Goal: Task Accomplishment & Management: Use online tool/utility

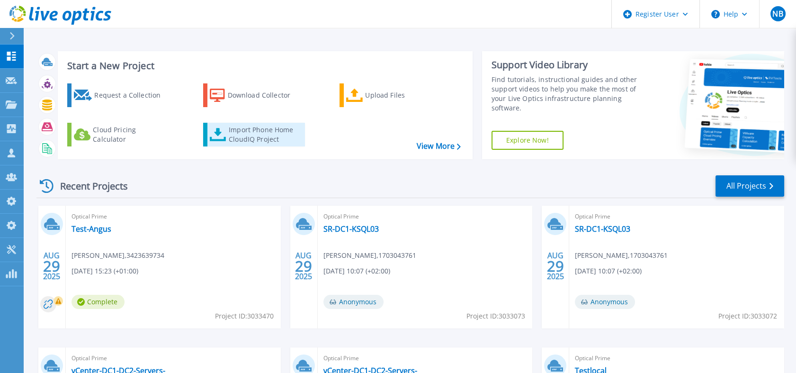
drag, startPoint x: 0, startPoint y: 0, endPoint x: 283, endPoint y: 140, distance: 315.7
click at [283, 140] on div "Import Phone Home CloudIQ Project" at bounding box center [266, 134] width 74 height 19
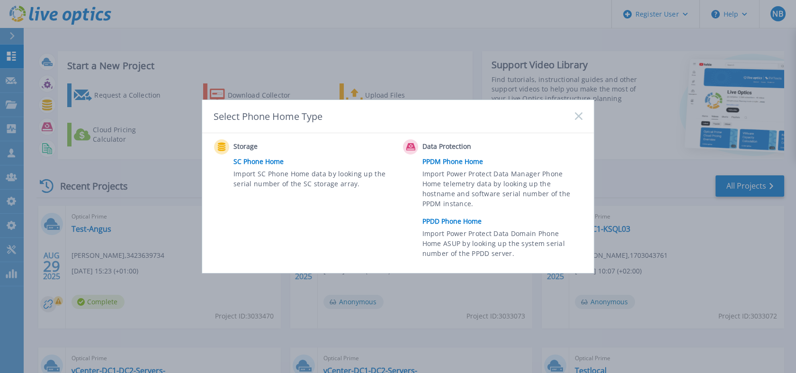
click at [443, 217] on link "PPDD Phone Home" at bounding box center [505, 221] width 165 height 14
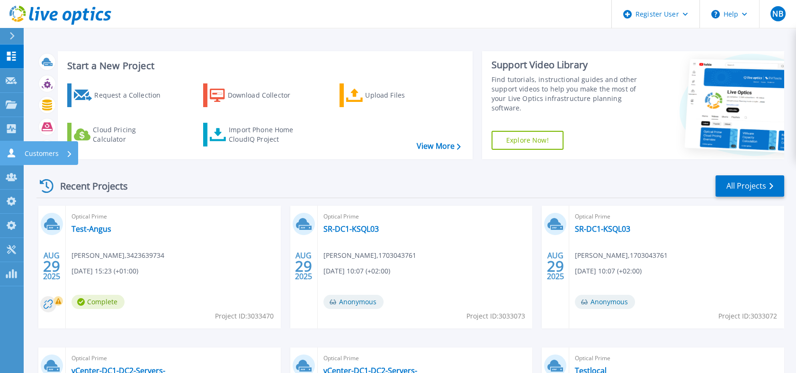
click at [11, 151] on icon at bounding box center [12, 152] width 8 height 9
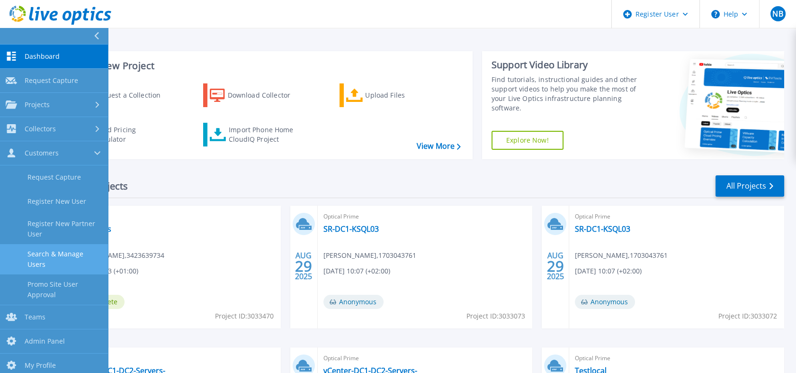
click at [57, 253] on link "Search & Manage Users" at bounding box center [54, 259] width 108 height 30
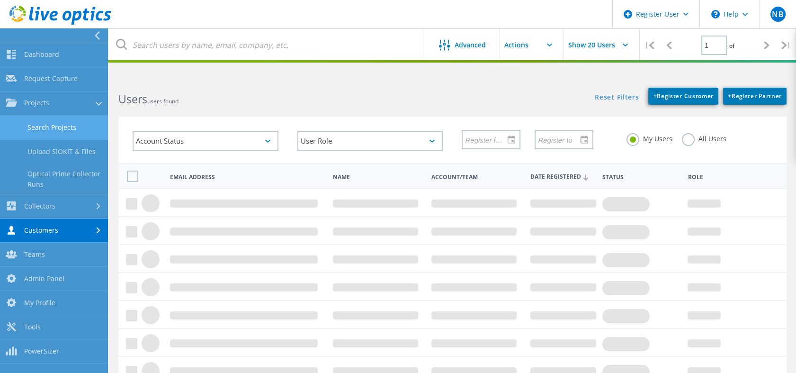
click at [47, 128] on link "Search Projects" at bounding box center [54, 128] width 108 height 24
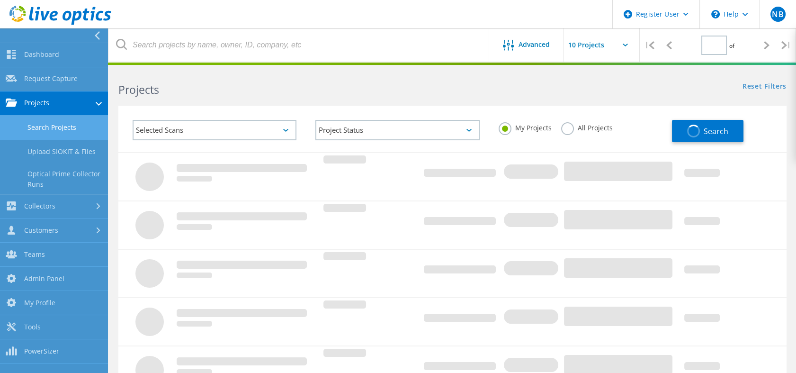
type input "1"
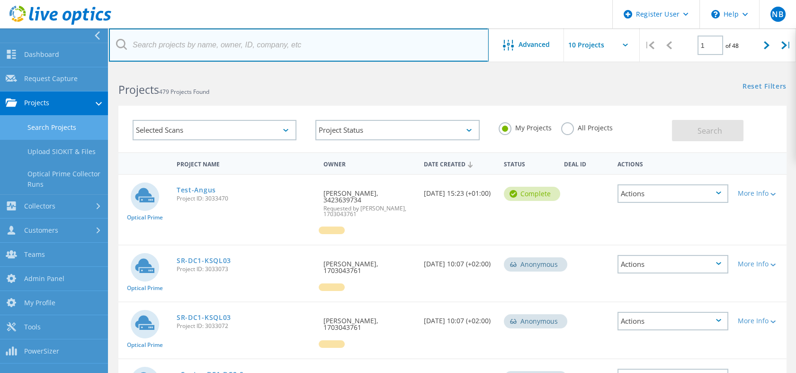
click at [219, 43] on input "text" at bounding box center [299, 44] width 380 height 33
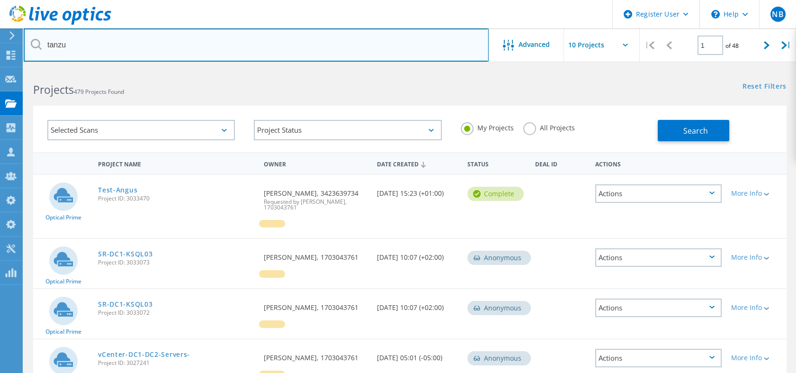
type input "tanzu"
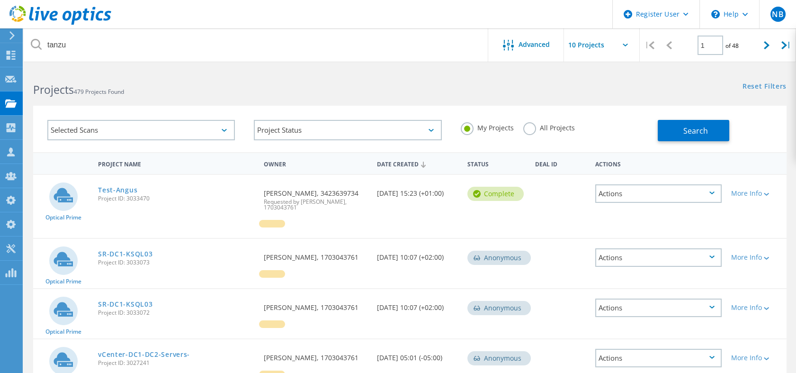
click at [534, 128] on label "All Projects" at bounding box center [550, 126] width 52 height 9
click at [0, 0] on input "All Projects" at bounding box center [0, 0] width 0 height 0
click at [676, 136] on button "Search" at bounding box center [694, 130] width 72 height 21
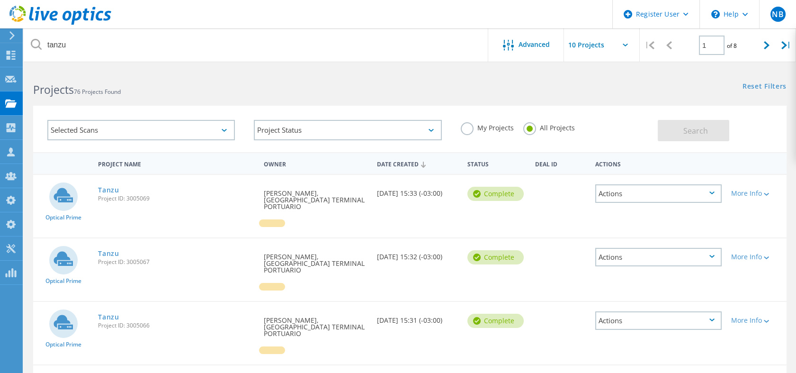
click at [91, 8] on icon at bounding box center [60, 15] width 102 height 19
